Goal: Check status: Check status

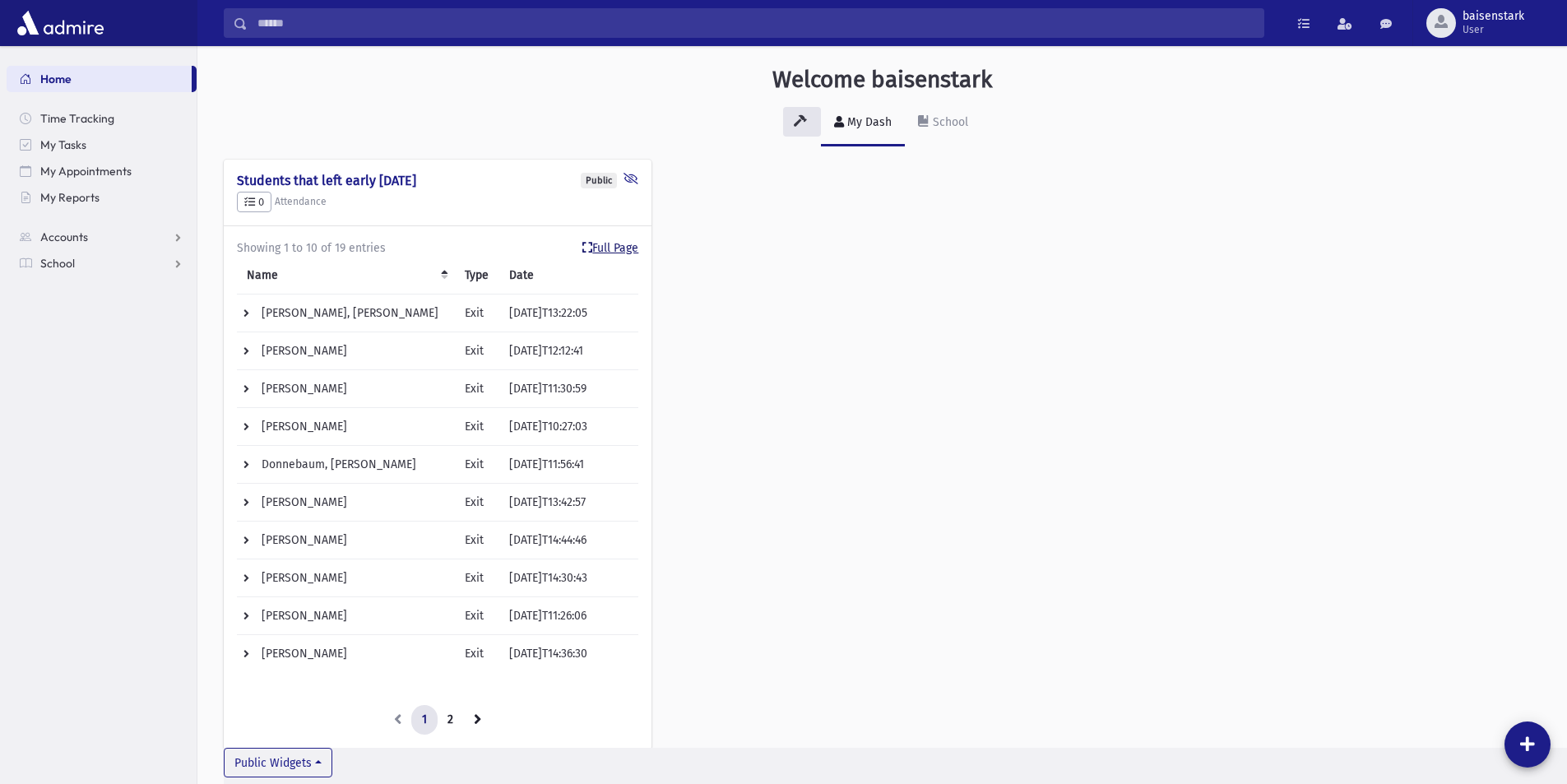
click at [626, 245] on link "Full Page" at bounding box center [610, 248] width 56 height 17
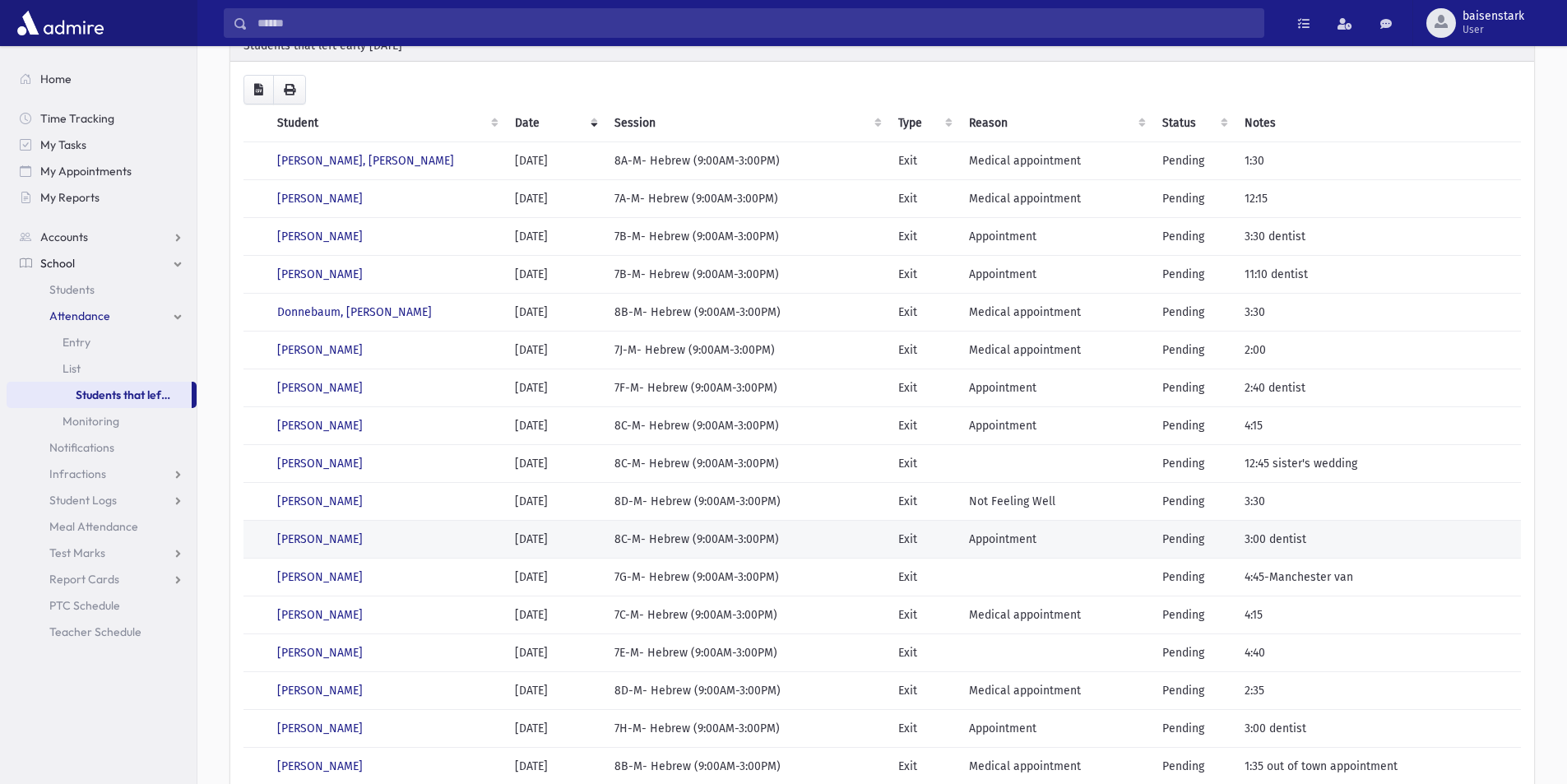
scroll to position [164, 0]
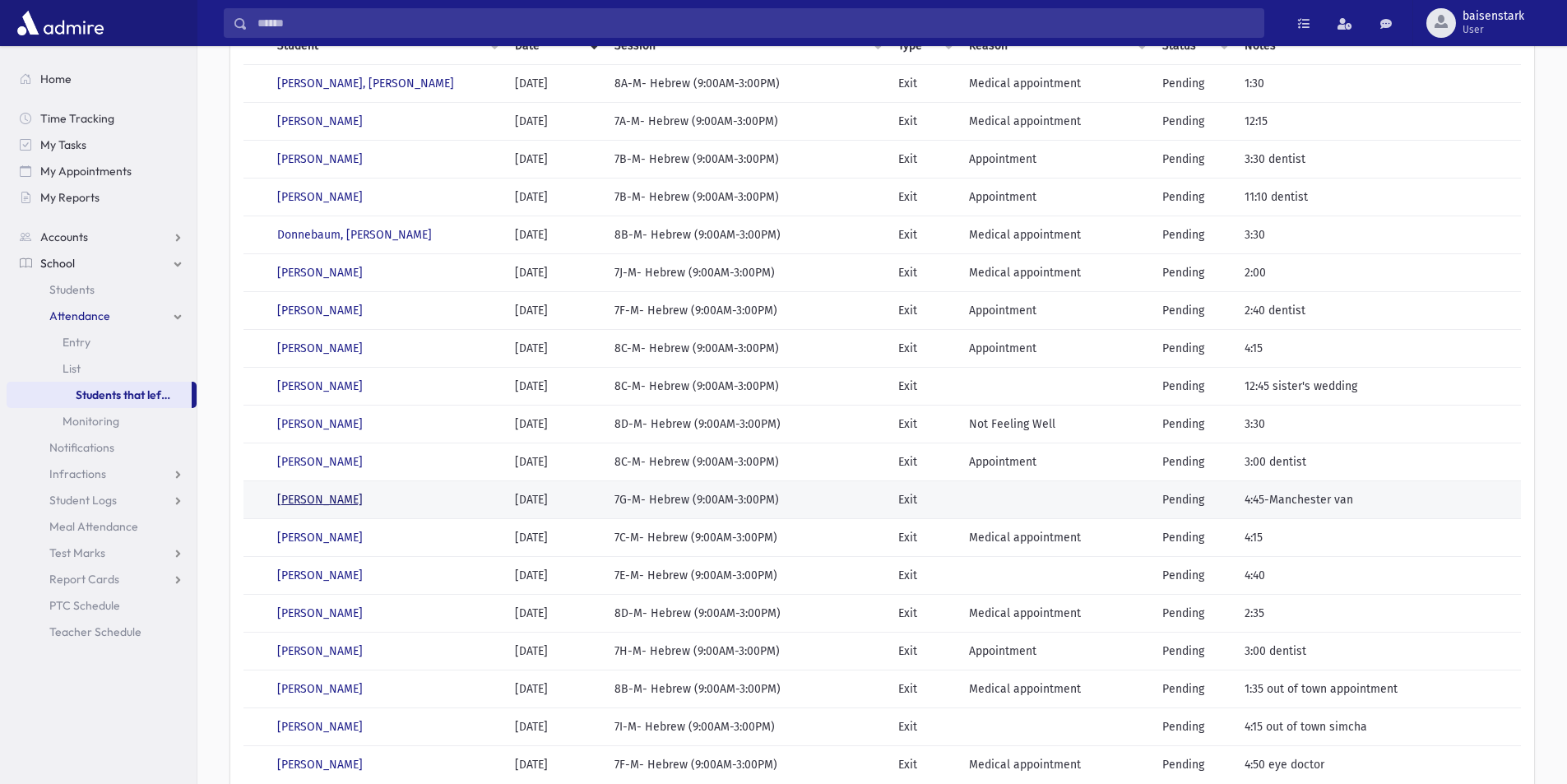
click at [337, 499] on link "Palmer, Dovid" at bounding box center [319, 499] width 85 height 14
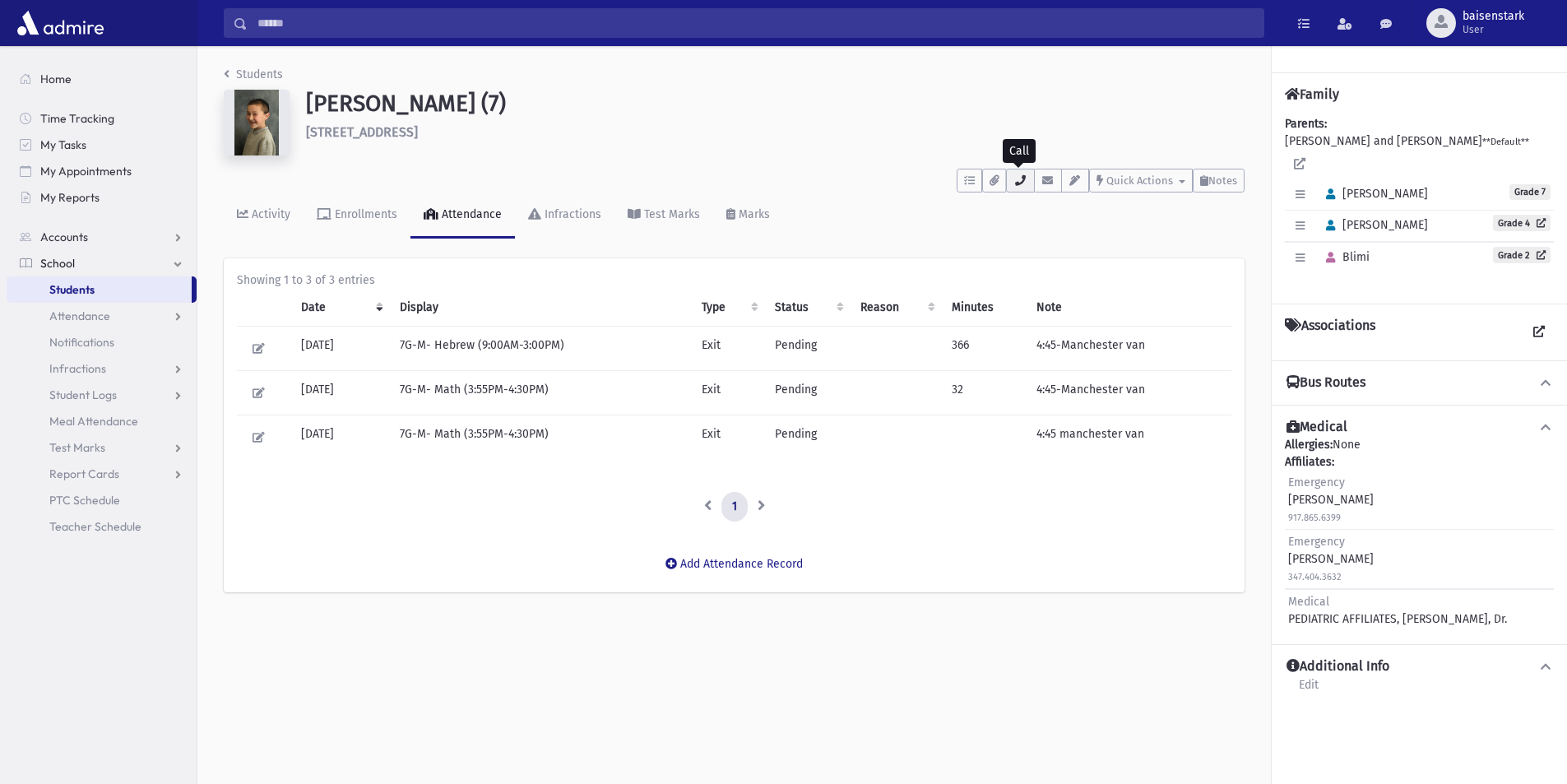
click at [1017, 185] on icon "button" at bounding box center [1019, 180] width 13 height 10
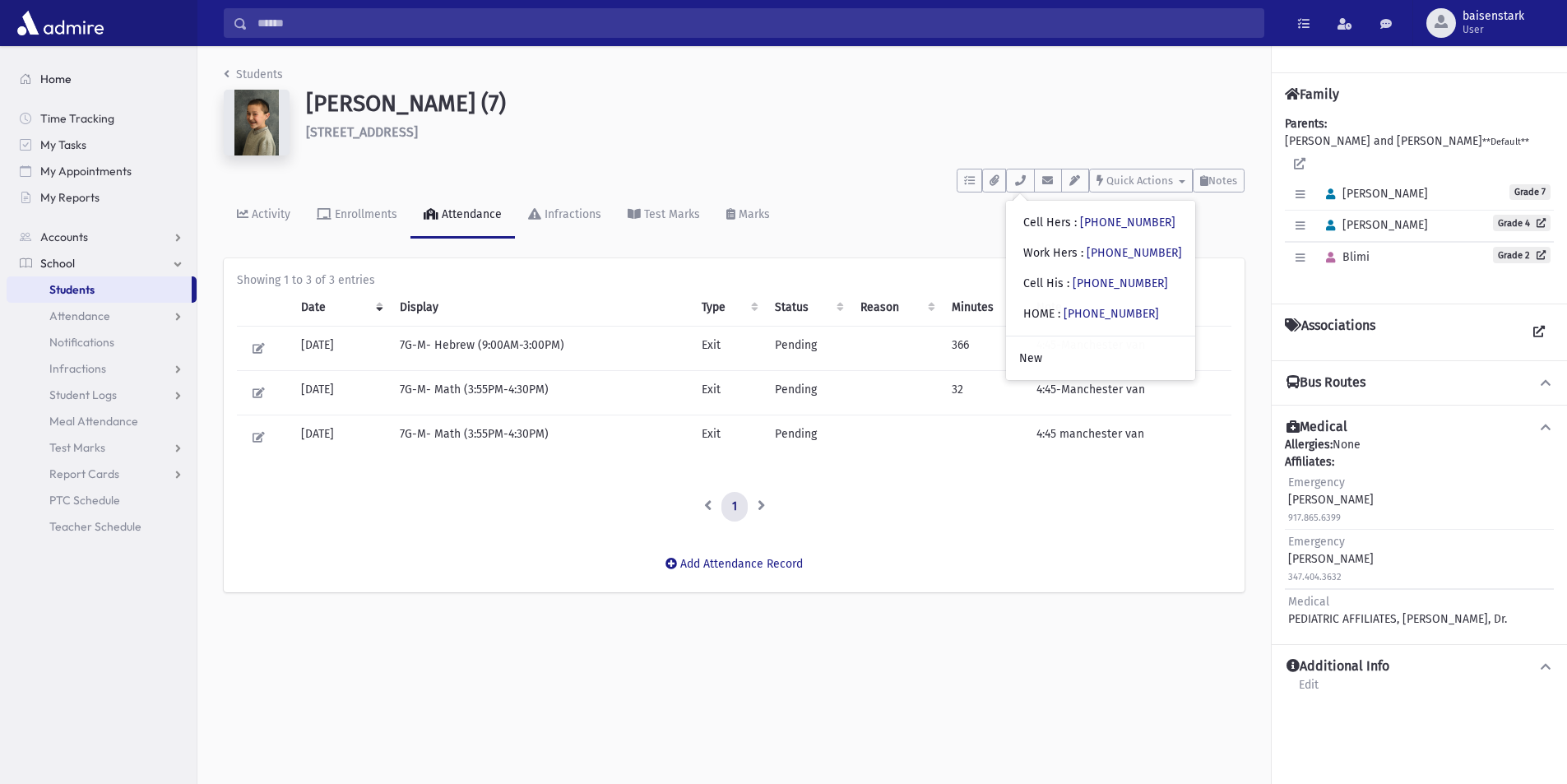
click at [63, 77] on span "Home" at bounding box center [56, 78] width 31 height 15
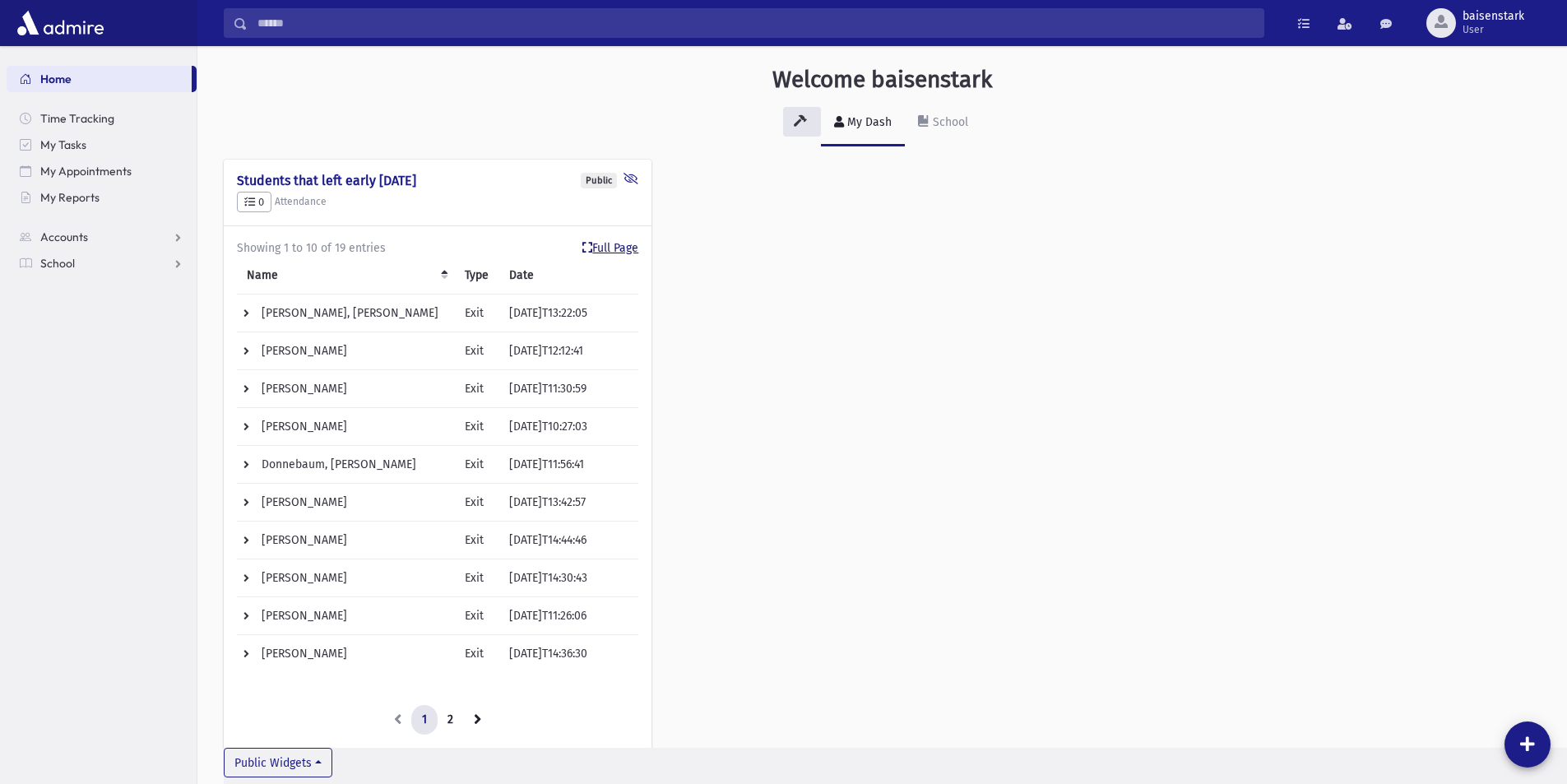
click at [618, 246] on link "Full Page" at bounding box center [610, 248] width 56 height 17
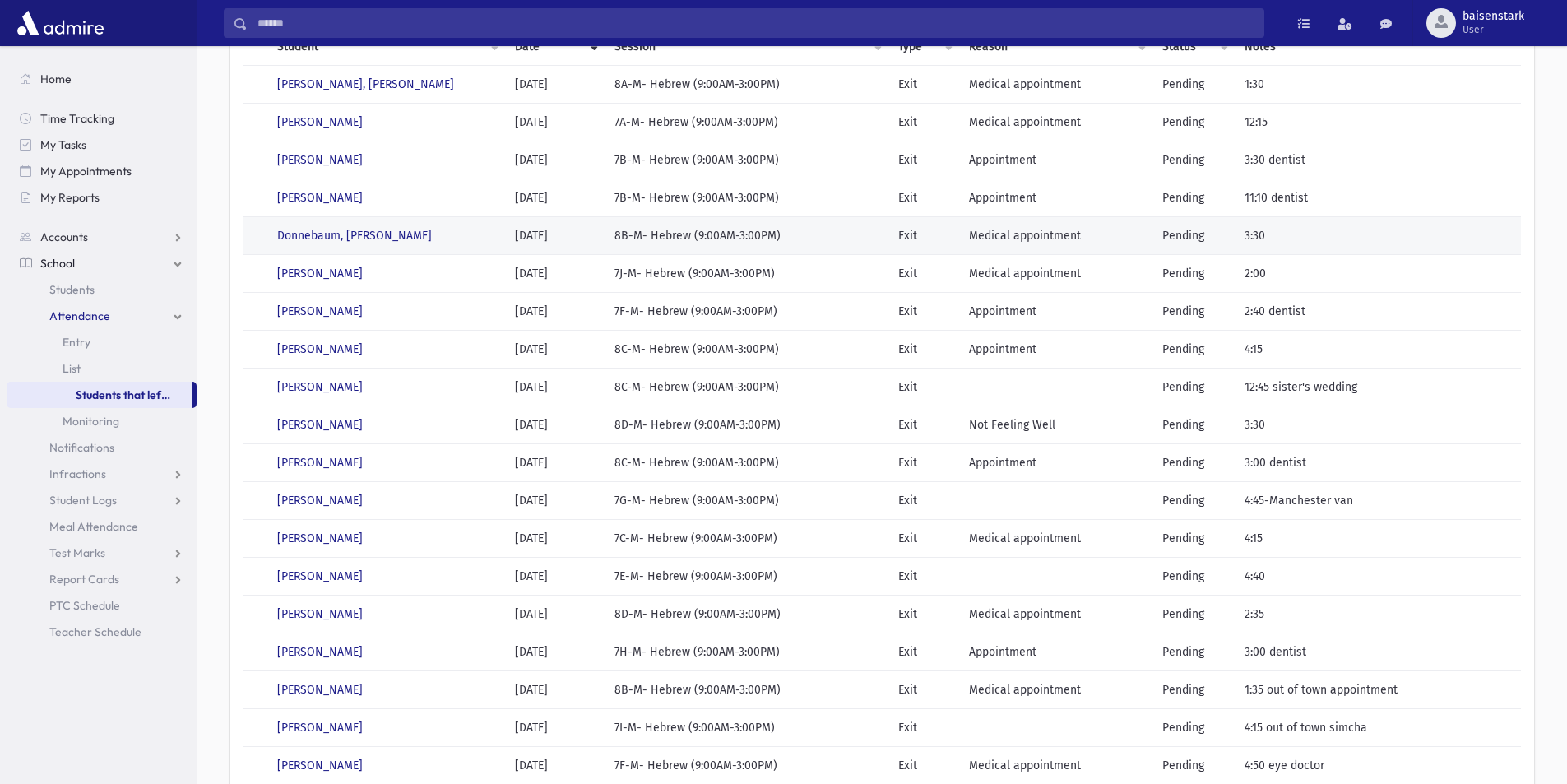
scroll to position [164, 0]
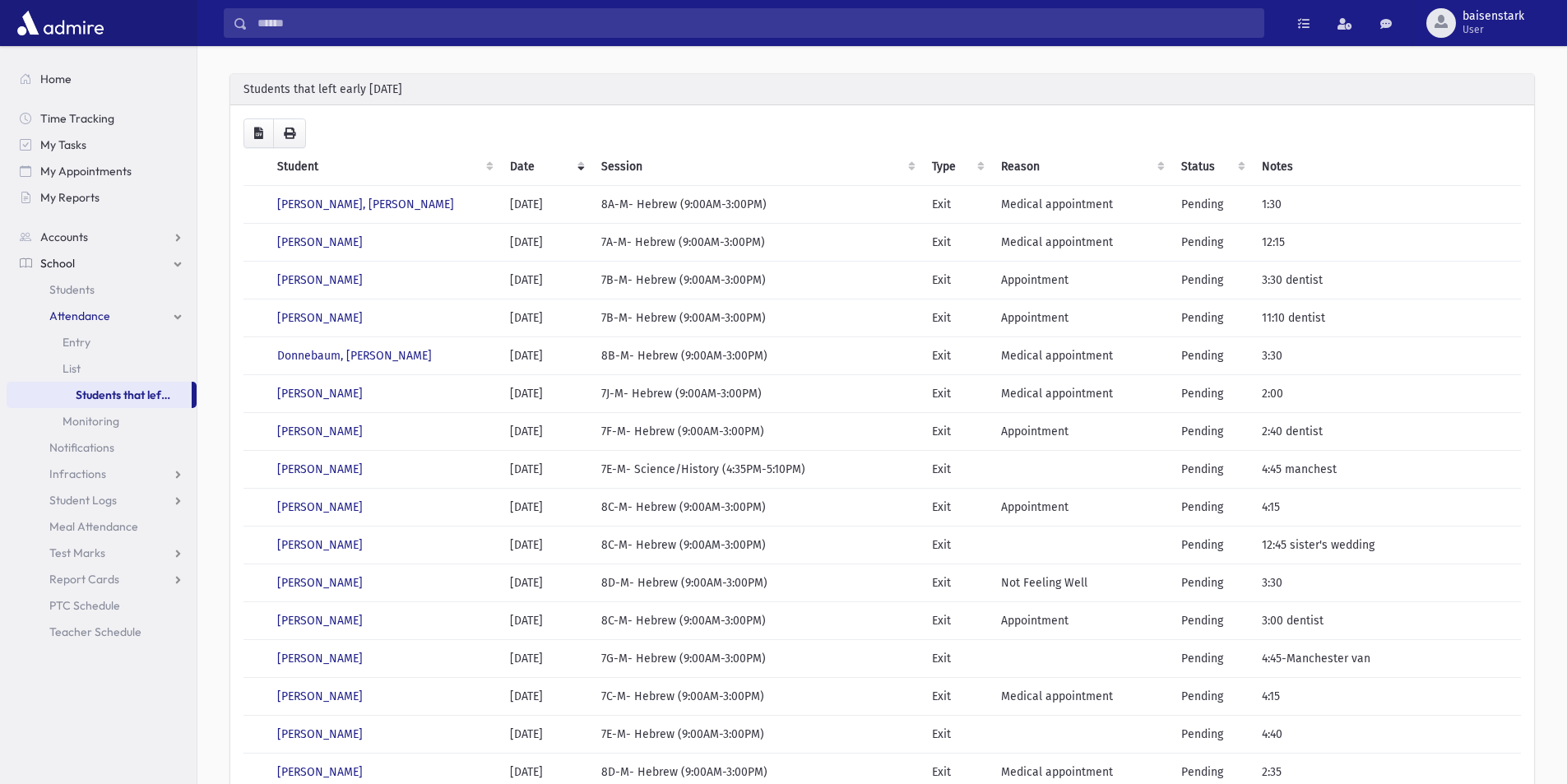
scroll to position [351, 0]
